Goal: Check status: Check status

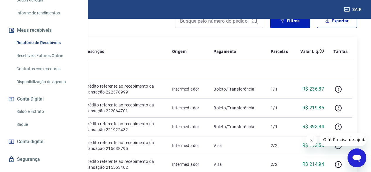
scroll to position [117, 0]
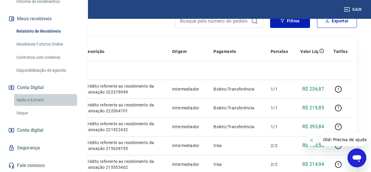
click at [37, 106] on link "Saldo e Extrato" at bounding box center [47, 100] width 67 height 12
